Goal: Transaction & Acquisition: Purchase product/service

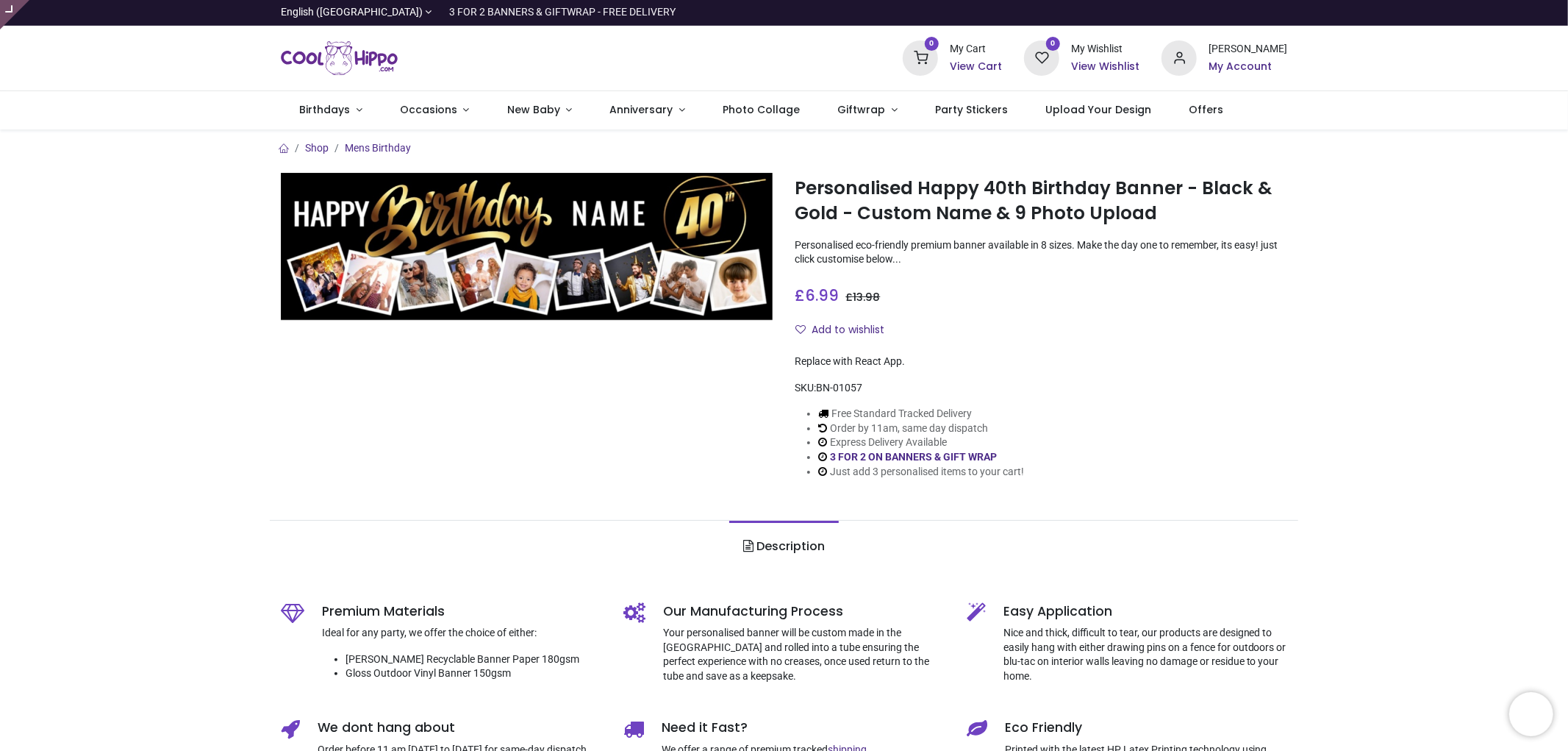
type input "**********"
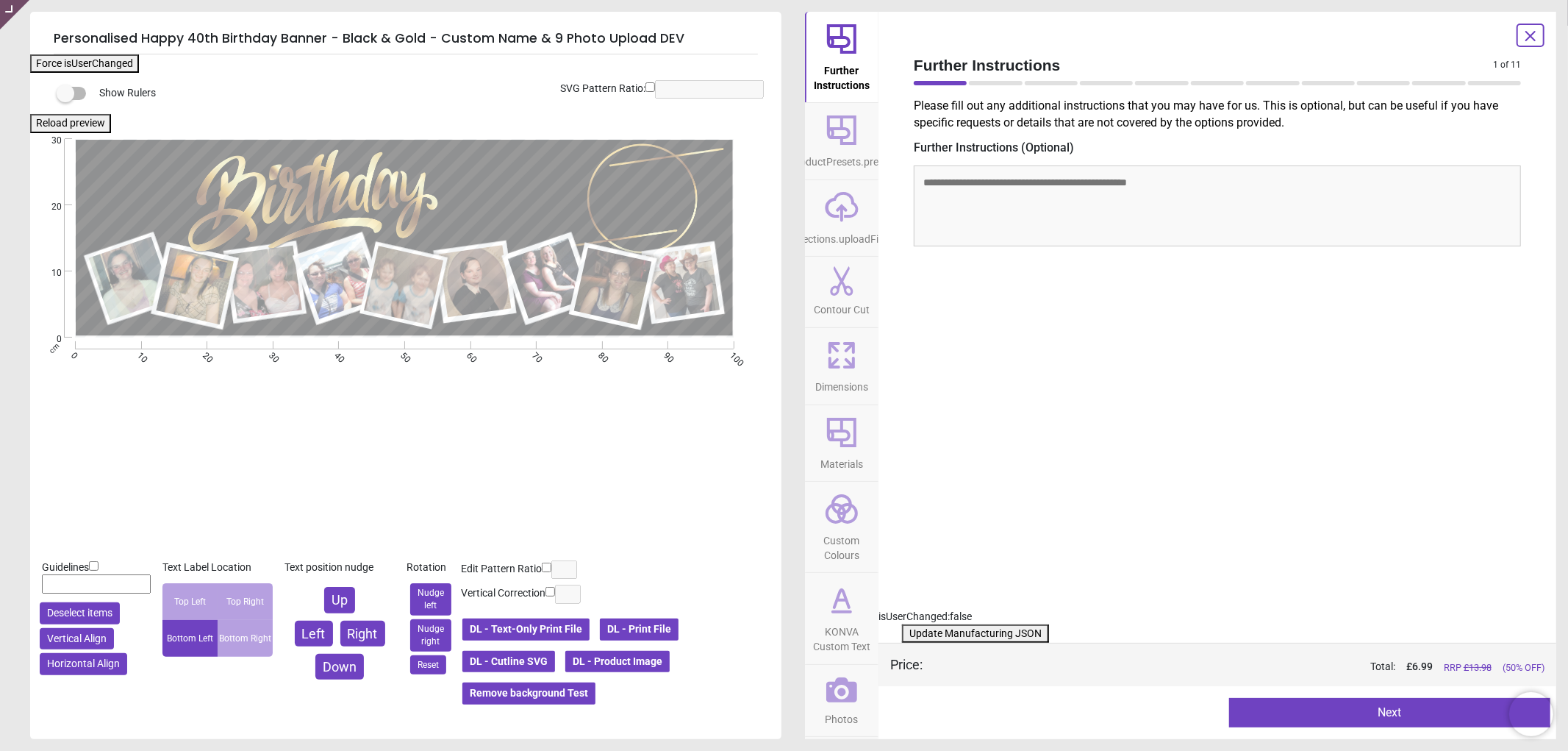
click at [831, 619] on span "KONVA Custom Text" at bounding box center [842, 636] width 71 height 36
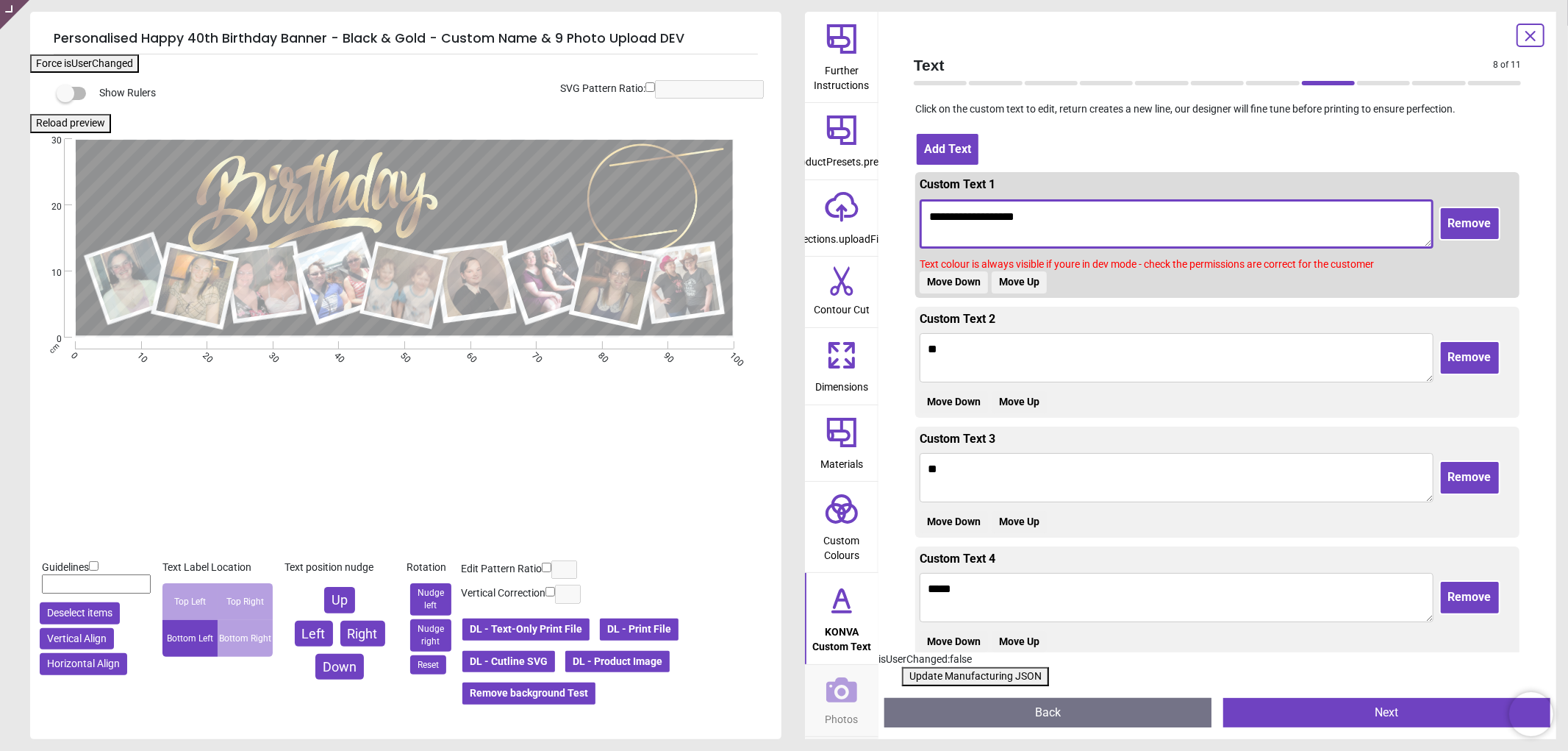
click at [960, 217] on textarea "**********" at bounding box center [1176, 224] width 514 height 50
